Goal: Transaction & Acquisition: Purchase product/service

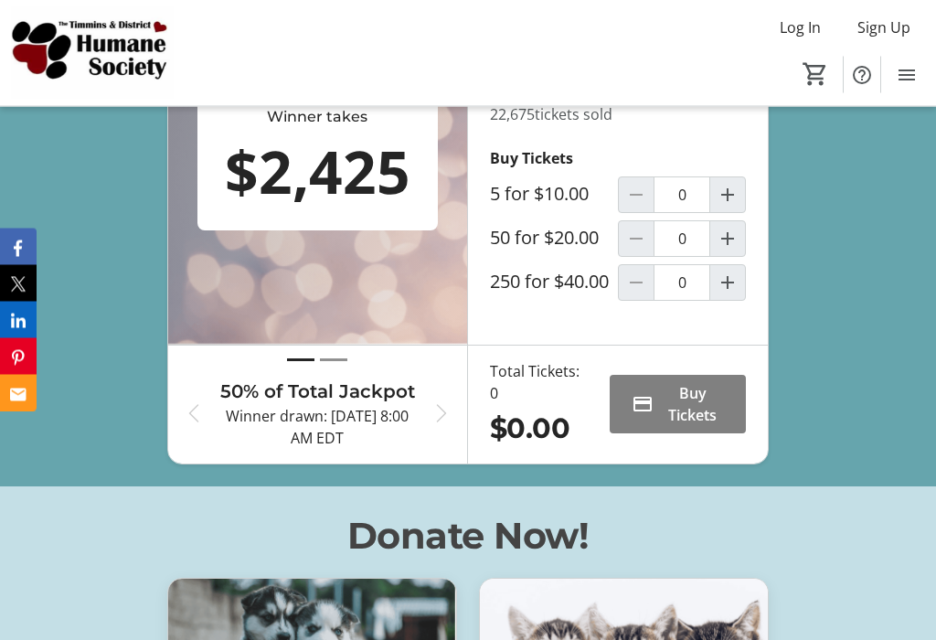
scroll to position [665, 0]
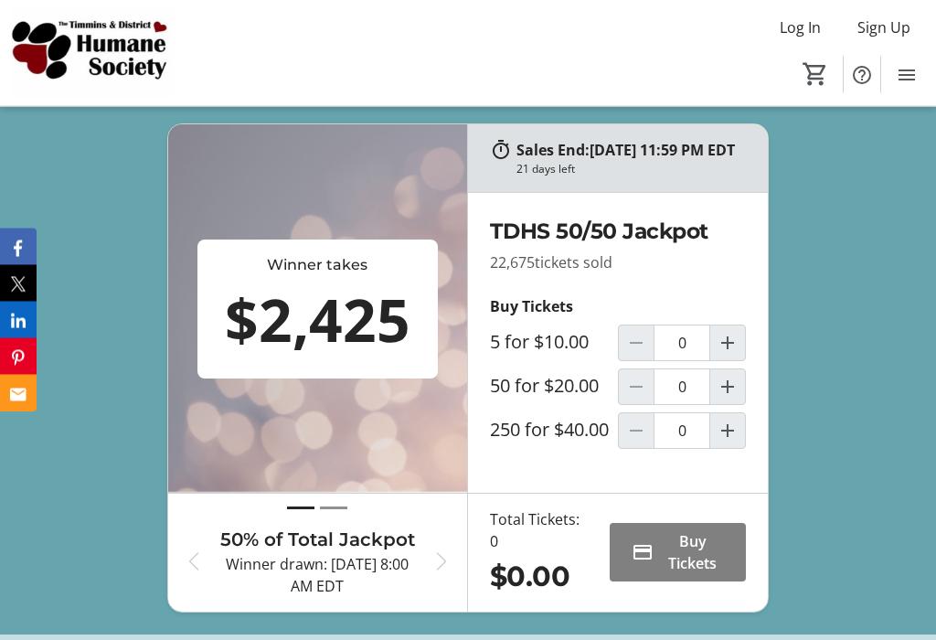
click at [729, 355] on mat-icon "Increment by one" at bounding box center [728, 344] width 22 height 22
type input "1"
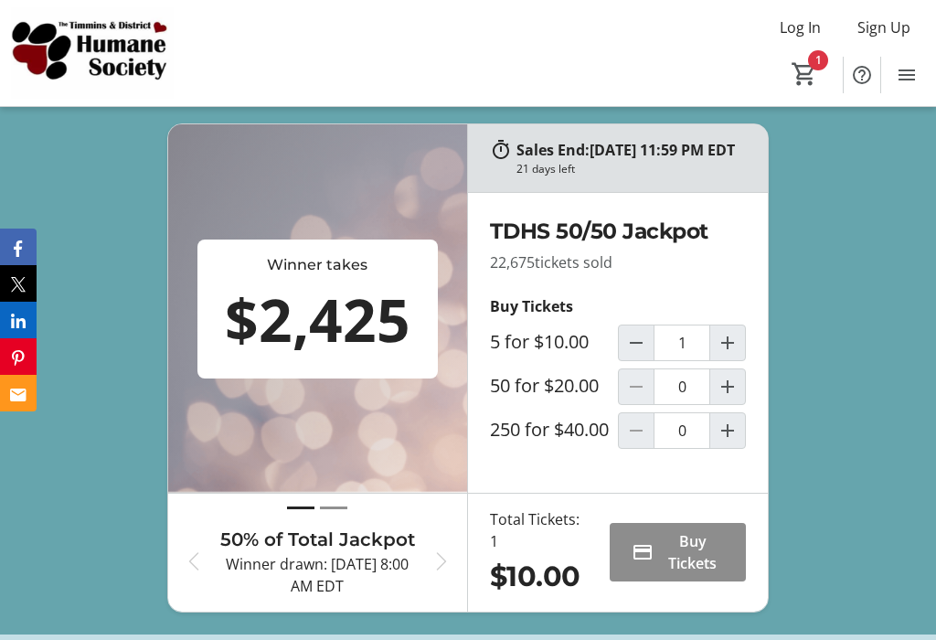
click at [697, 566] on span "Buy Tickets" at bounding box center [692, 552] width 63 height 44
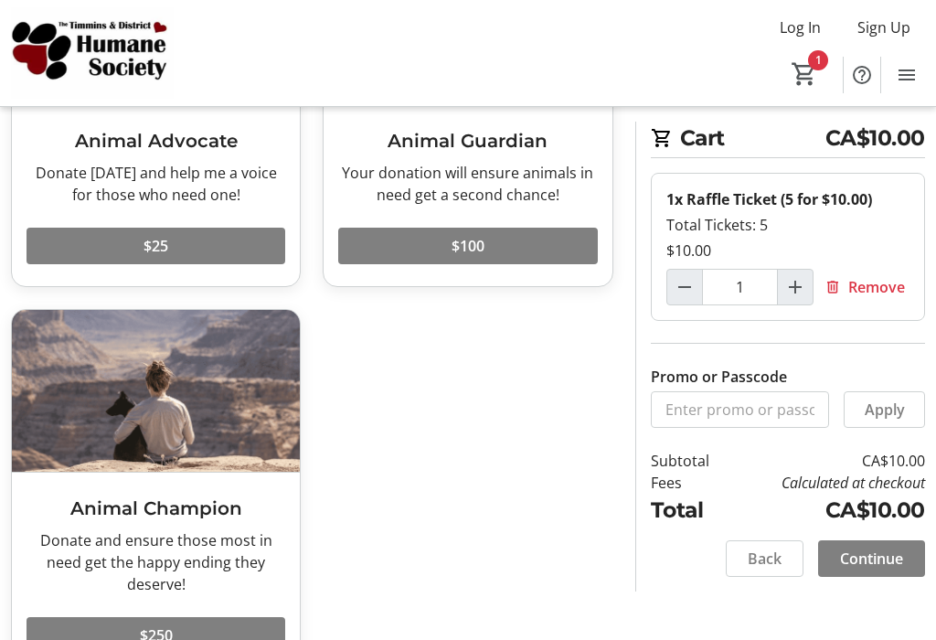
scroll to position [262, 0]
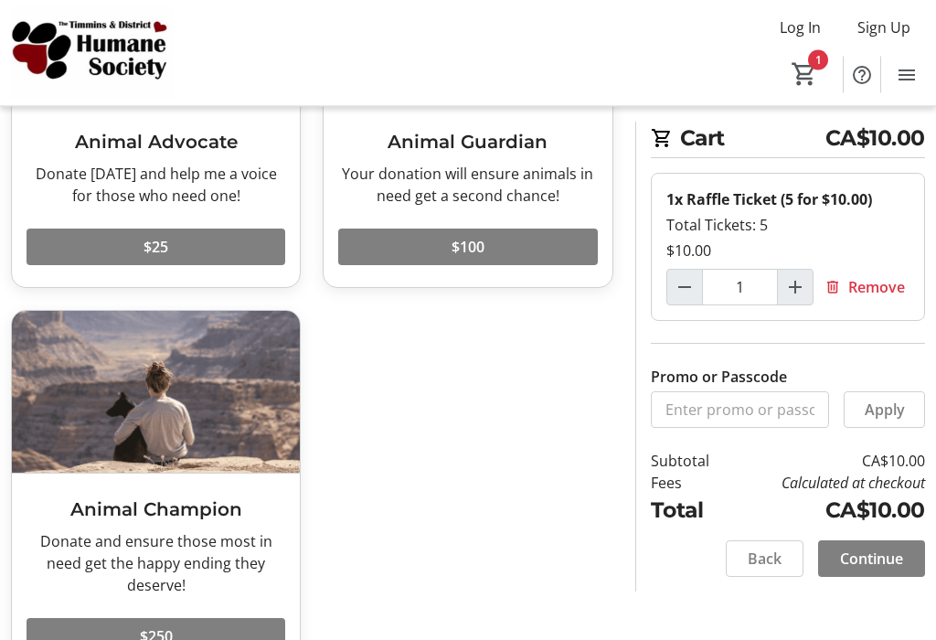
click at [877, 551] on span "Continue" at bounding box center [871, 559] width 63 height 22
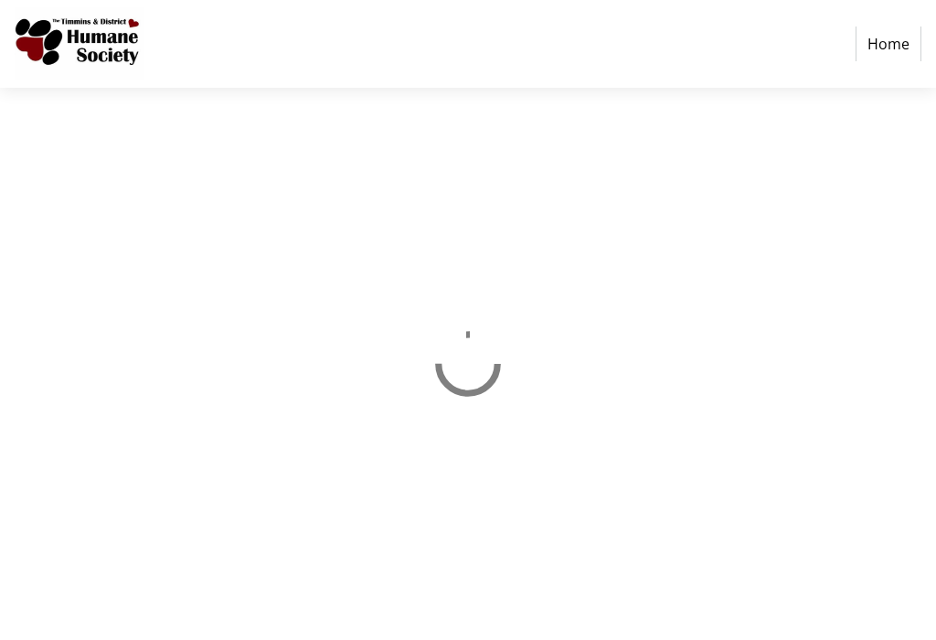
select select "CA"
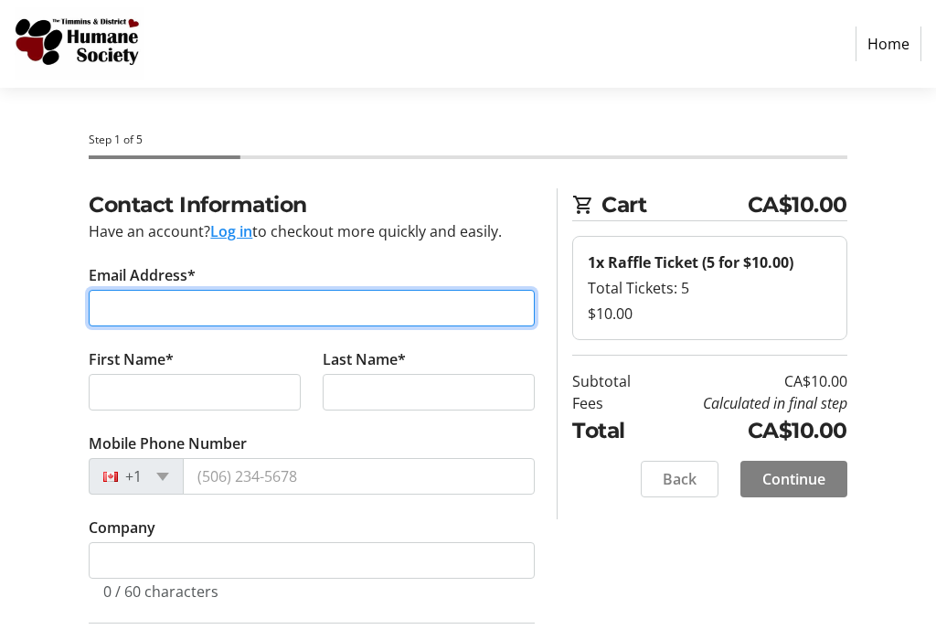
click at [217, 303] on input "Email Address*" at bounding box center [312, 308] width 446 height 37
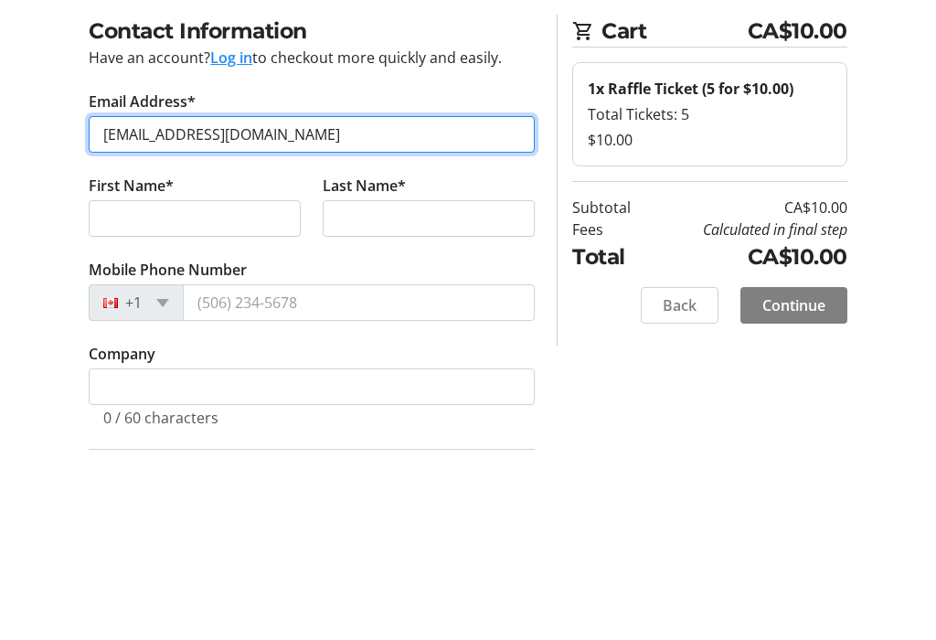
type input "[EMAIL_ADDRESS][DOMAIN_NAME]"
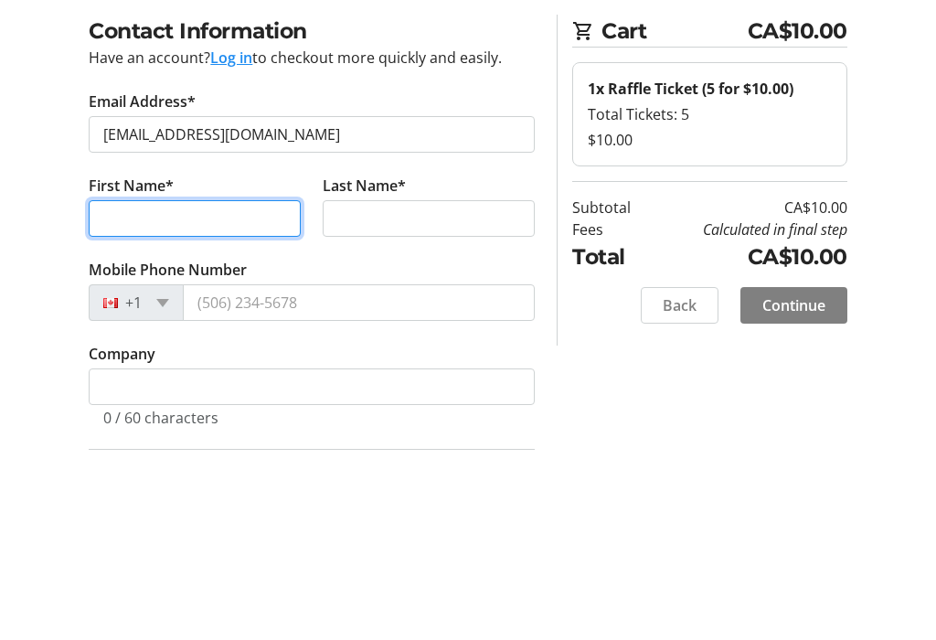
click at [244, 374] on input "First Name*" at bounding box center [195, 392] width 212 height 37
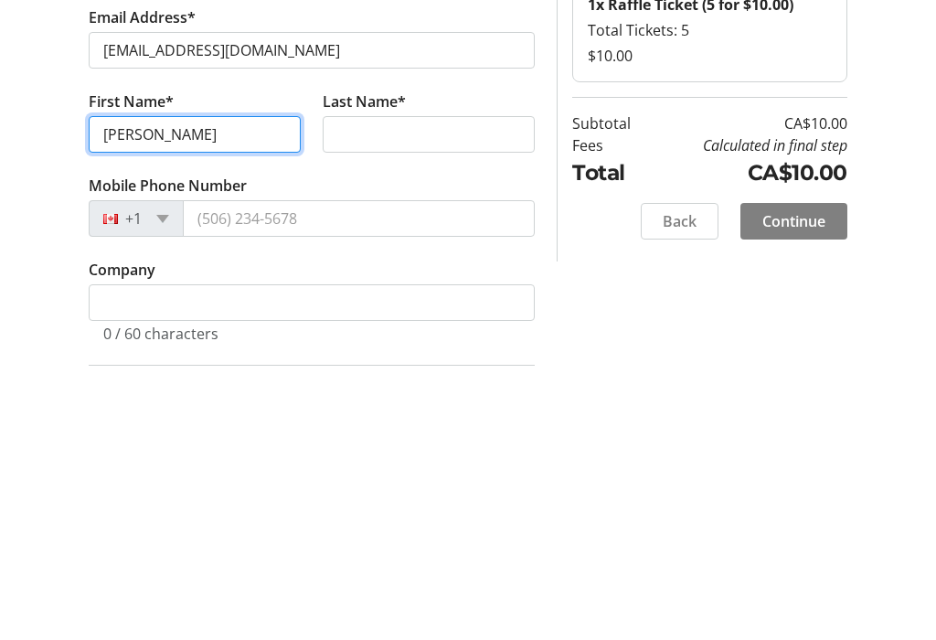
type input "[PERSON_NAME]"
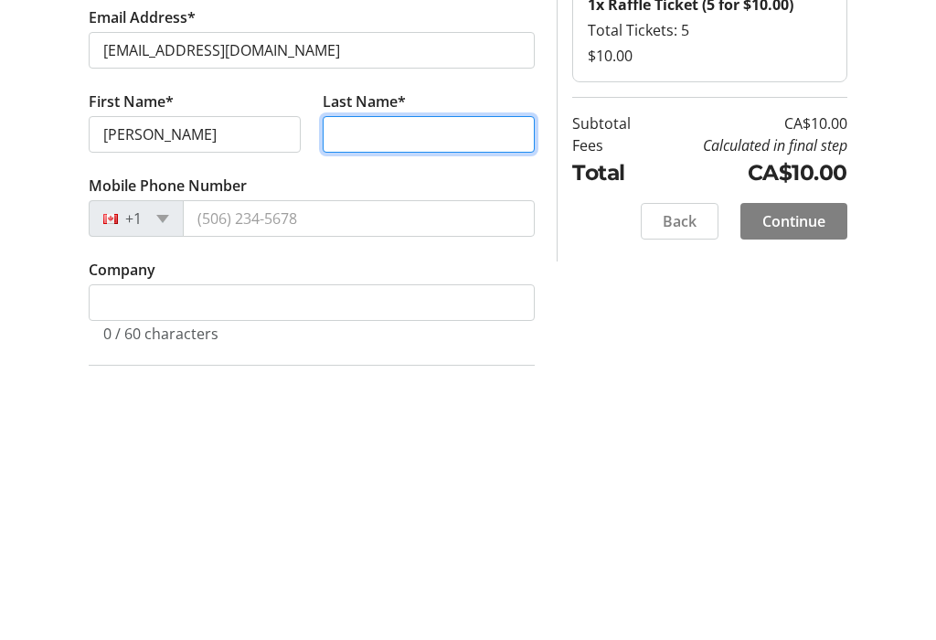
click at [400, 374] on input "Last Name*" at bounding box center [429, 392] width 212 height 37
type input "[PERSON_NAME]"
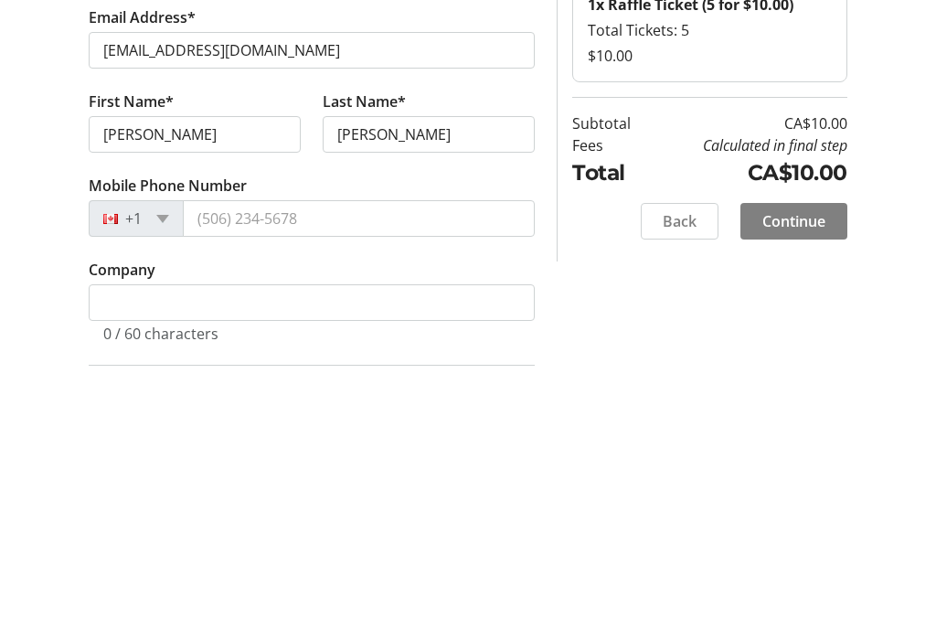
click at [329, 458] on input "Mobile Phone Number" at bounding box center [359, 476] width 352 height 37
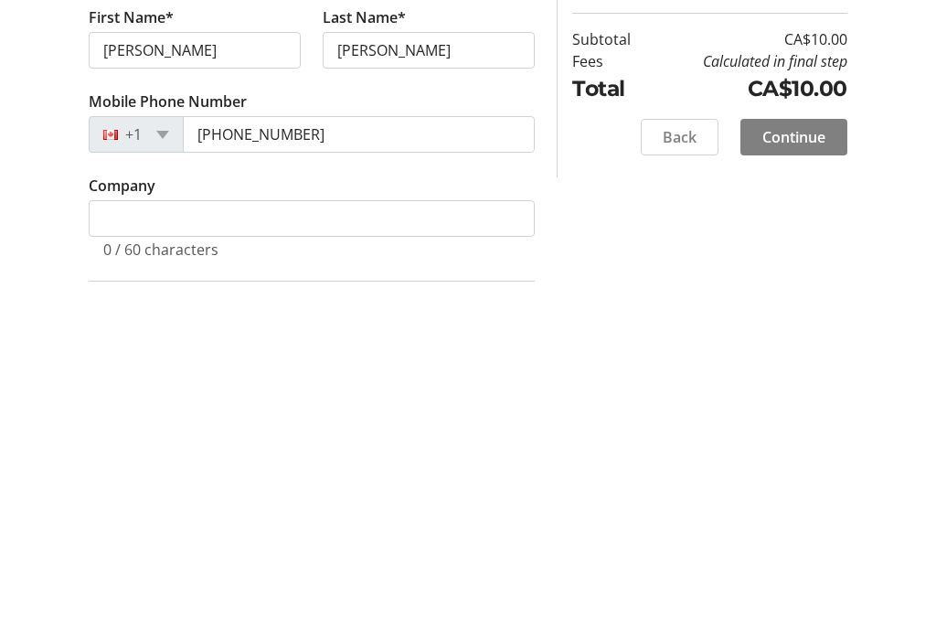
scroll to position [342, 0]
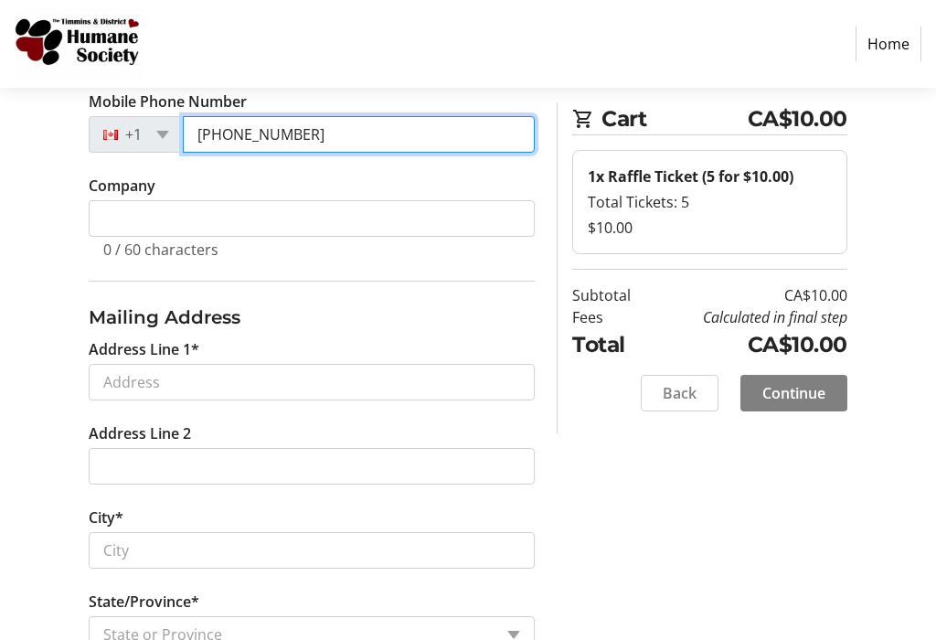
type input "[PHONE_NUMBER]"
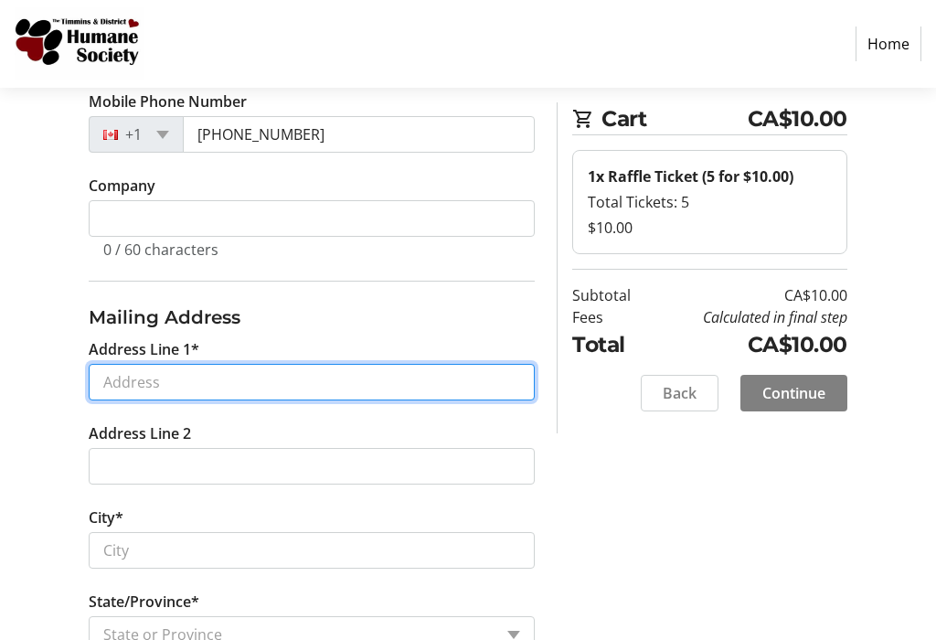
click at [261, 367] on input "Address Line 1*" at bounding box center [312, 382] width 446 height 37
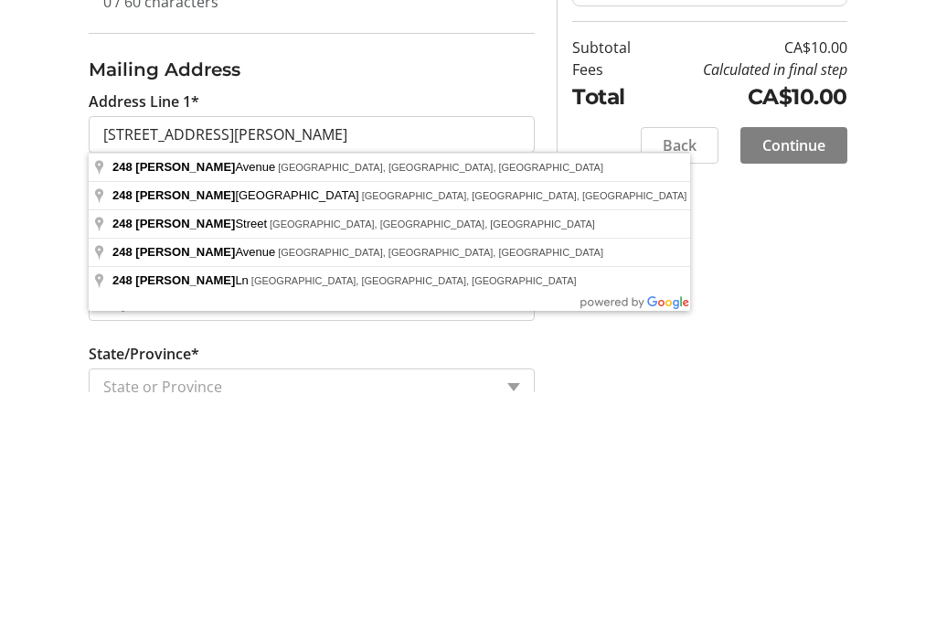
type input "[STREET_ADDRESS][PERSON_NAME]"
type input "Timmins"
select select "ON"
type input "P4N 2V9"
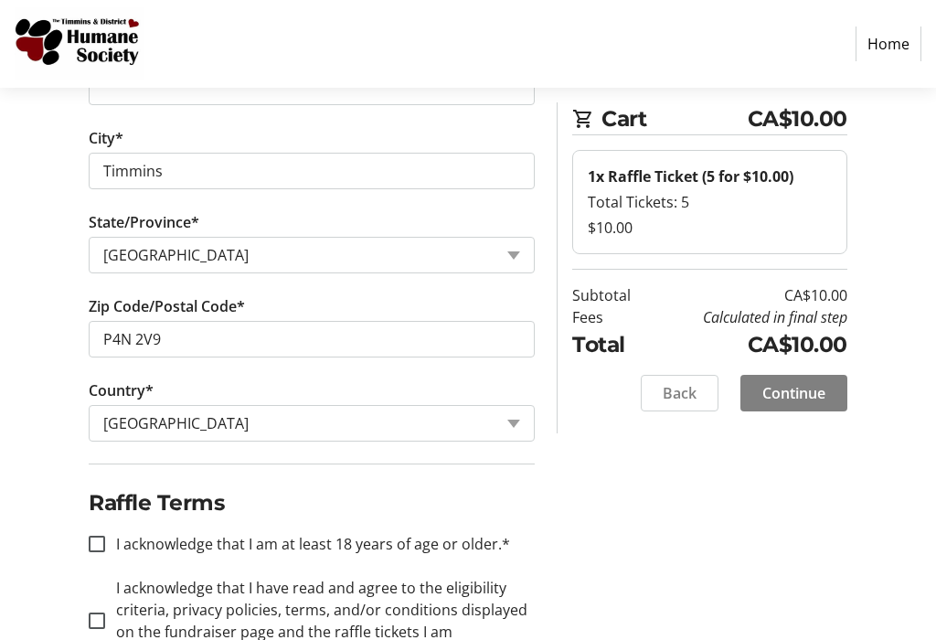
scroll to position [763, 0]
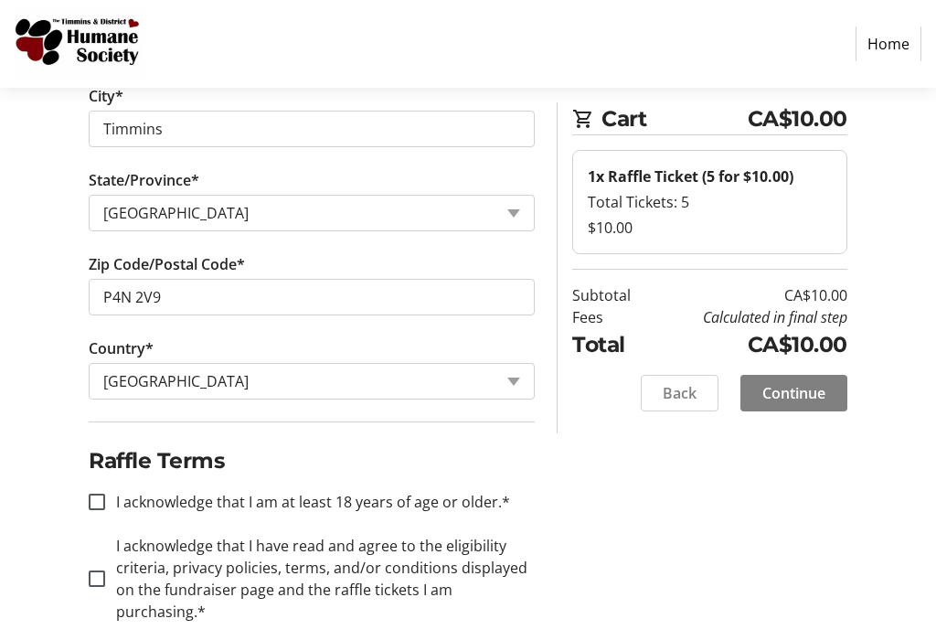
click at [97, 497] on input "I acknowledge that I am at least 18 years of age or older.*" at bounding box center [97, 502] width 16 height 16
checkbox input "true"
click at [95, 581] on input "I acknowledge that I have read and agree to the eligibility criteria, privacy p…" at bounding box center [97, 578] width 16 height 16
checkbox input "true"
click at [795, 398] on span "Continue" at bounding box center [793, 393] width 63 height 22
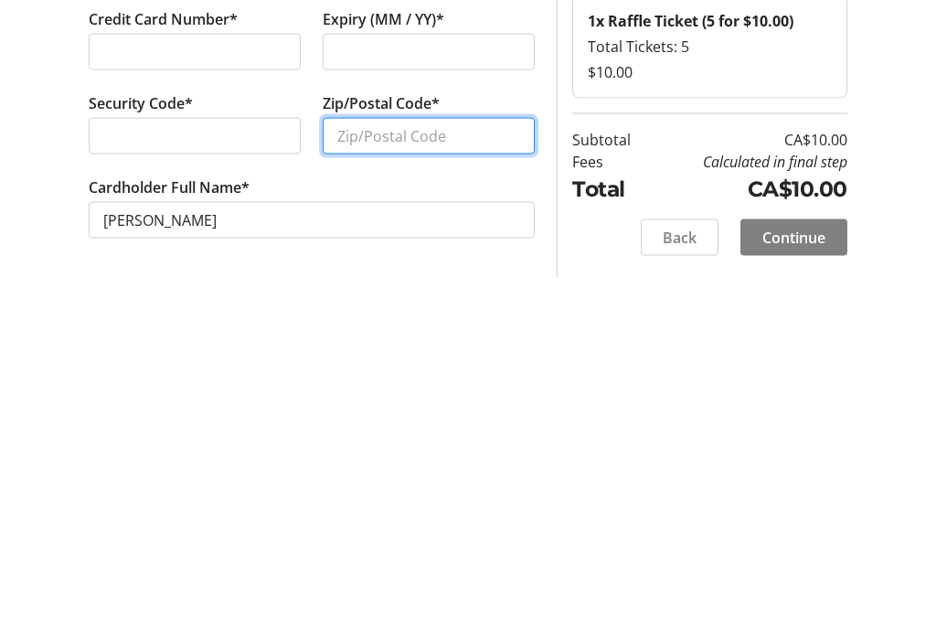
click at [390, 359] on input "Zip/Postal Code*" at bounding box center [429, 377] width 212 height 37
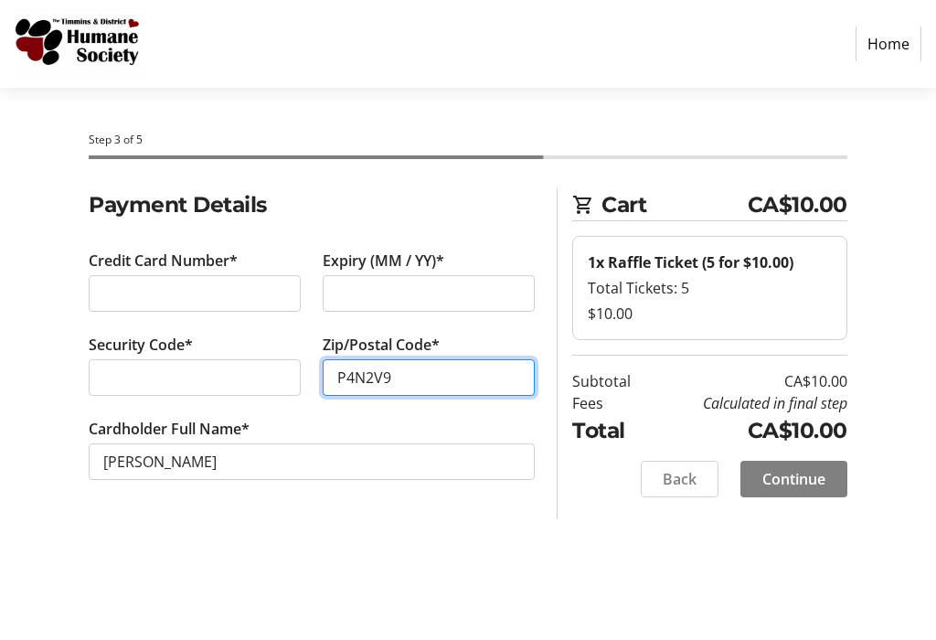
type input "P4N2V9"
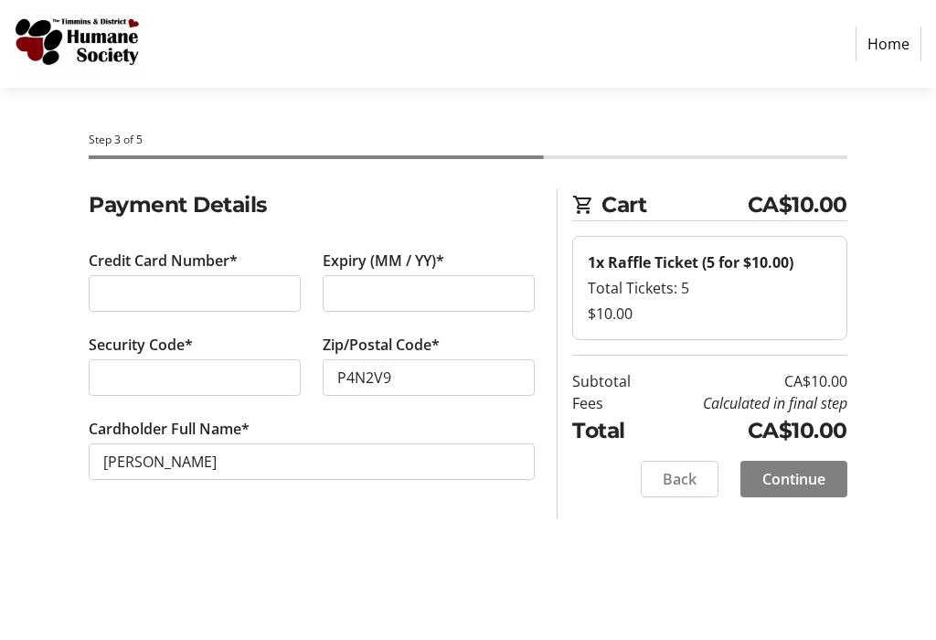
click at [800, 484] on span "Continue" at bounding box center [793, 479] width 63 height 22
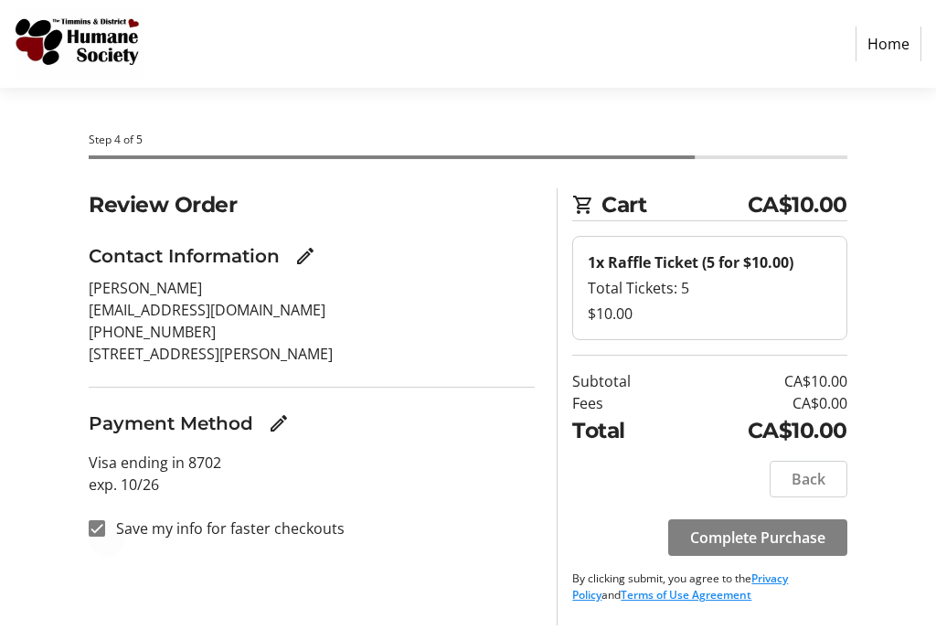
click at [84, 531] on div at bounding box center [97, 528] width 44 height 44
checkbox input "false"
click at [769, 531] on span "Complete Purchase" at bounding box center [757, 537] width 135 height 22
